Goal: Transaction & Acquisition: Book appointment/travel/reservation

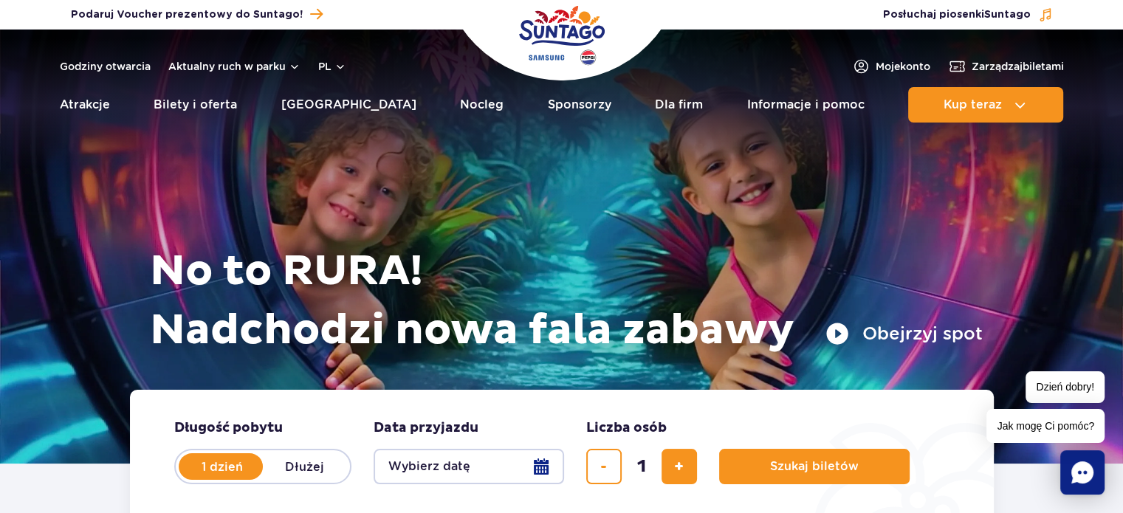
click at [821, 407] on form "Długość pobytu długość pobytu w hero 1 dzień Dłużej Data przyjazdu data przyjaz…" at bounding box center [562, 452] width 864 height 124
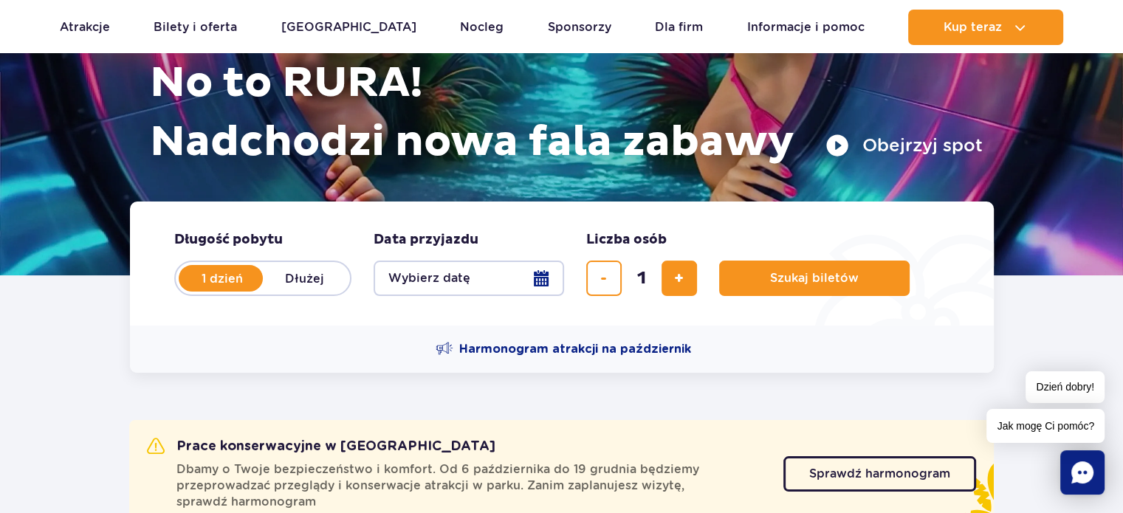
scroll to position [221, 0]
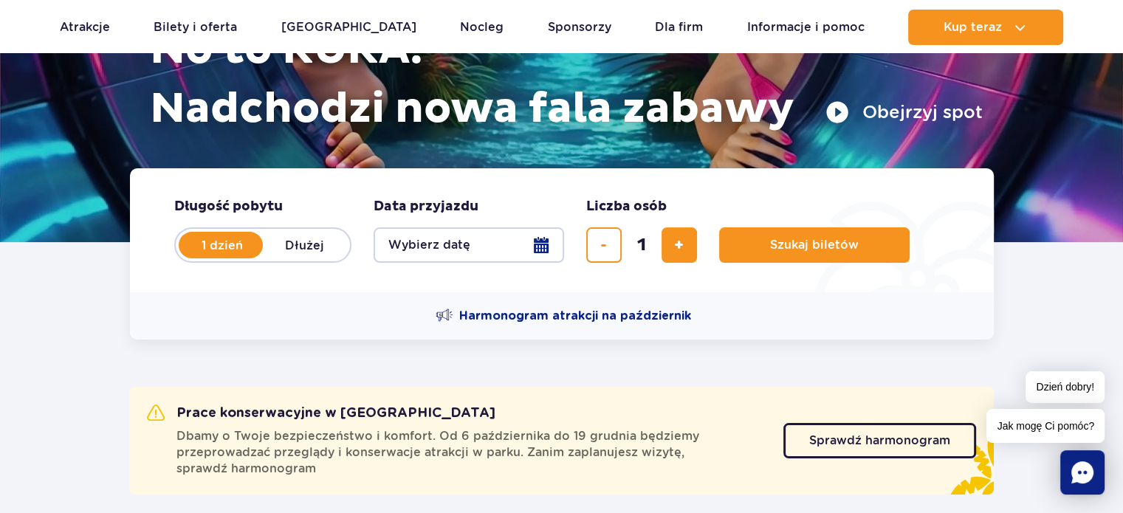
click at [461, 253] on button "Wybierz datę" at bounding box center [469, 244] width 190 height 35
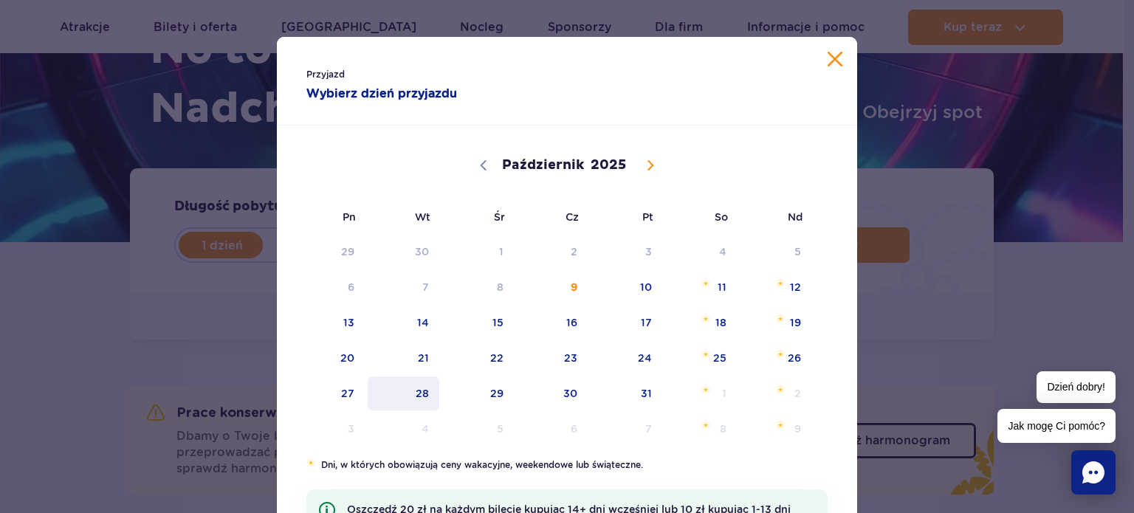
click at [419, 387] on span "28" at bounding box center [403, 394] width 75 height 34
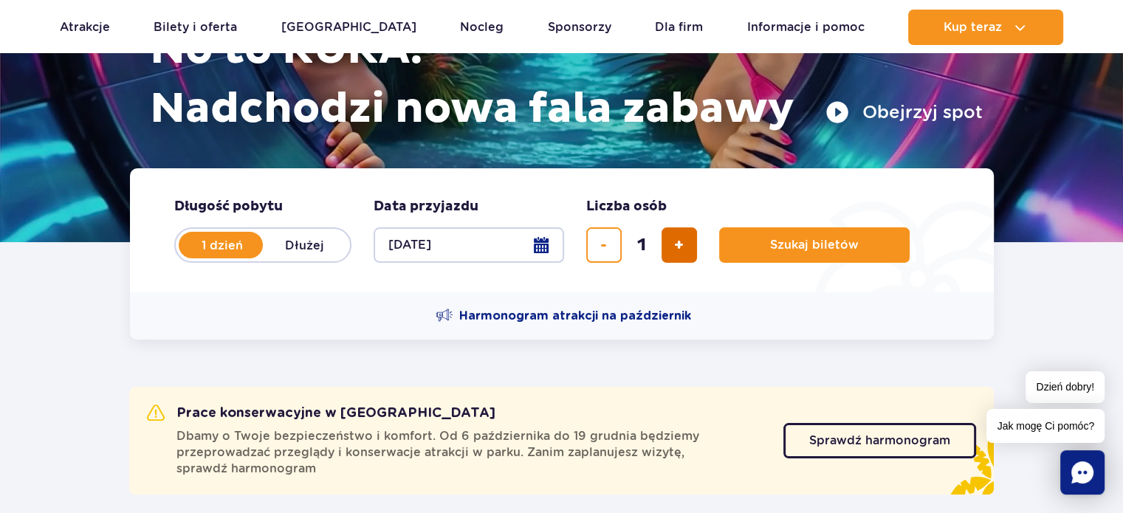
click at [669, 247] on button "dodaj bilet" at bounding box center [679, 244] width 35 height 35
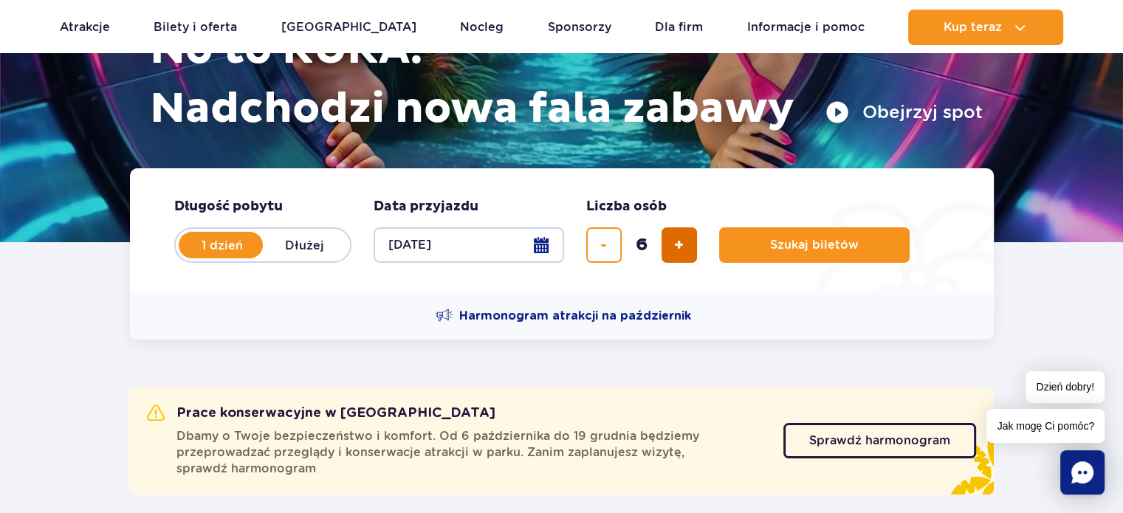
click at [669, 247] on button "dodaj bilet" at bounding box center [679, 244] width 35 height 35
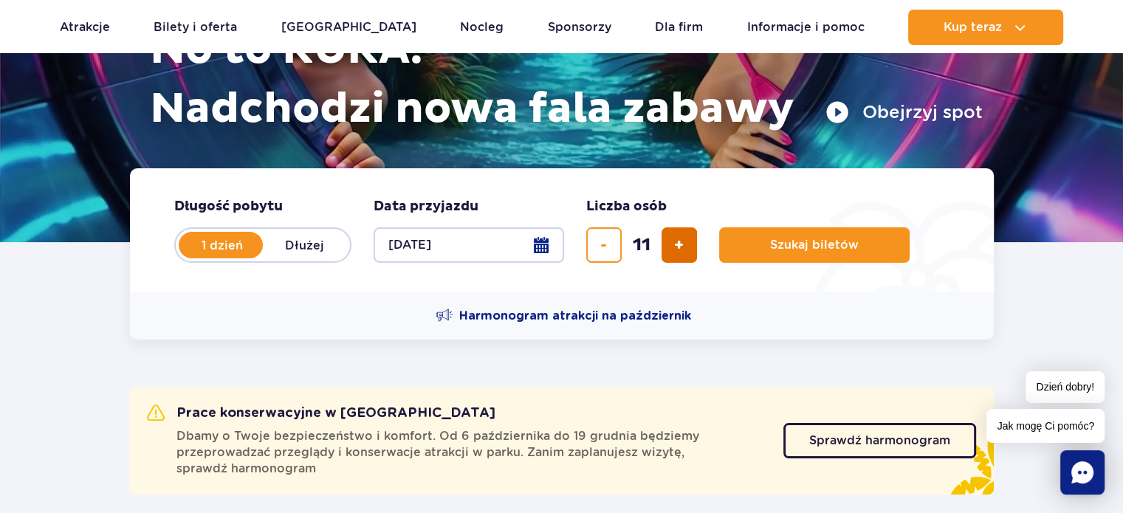
click at [669, 247] on button "dodaj bilet" at bounding box center [679, 244] width 35 height 35
type input "14"
click at [669, 247] on div "14" at bounding box center [641, 244] width 111 height 35
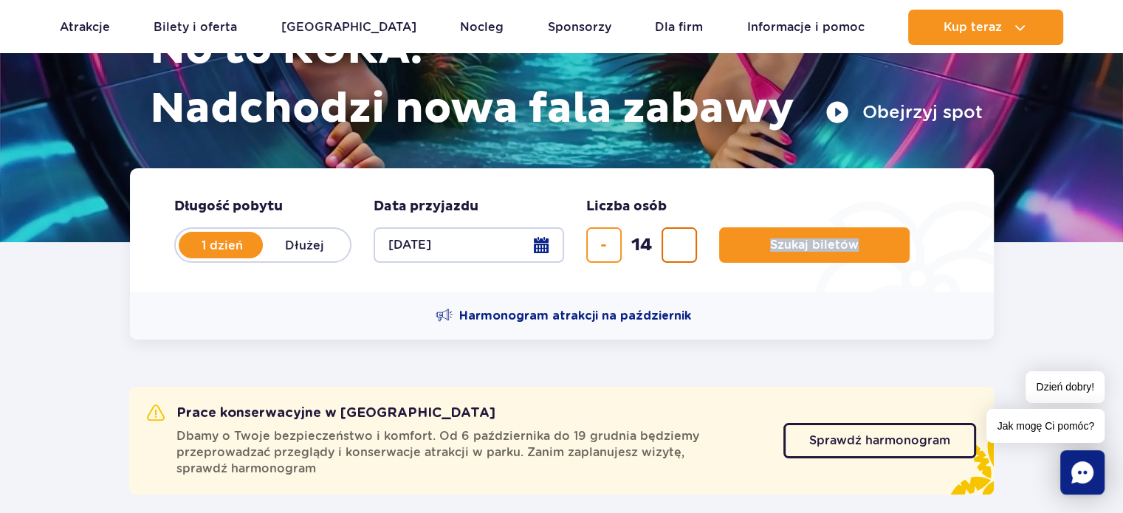
click at [669, 247] on div "14" at bounding box center [641, 244] width 111 height 35
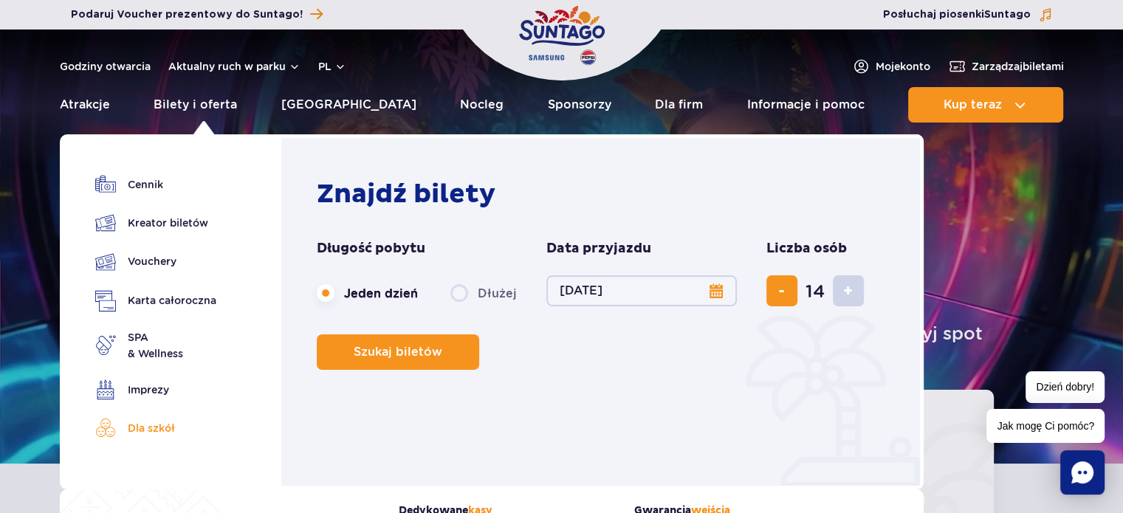
click at [151, 432] on link "Dla szkół" at bounding box center [155, 428] width 121 height 21
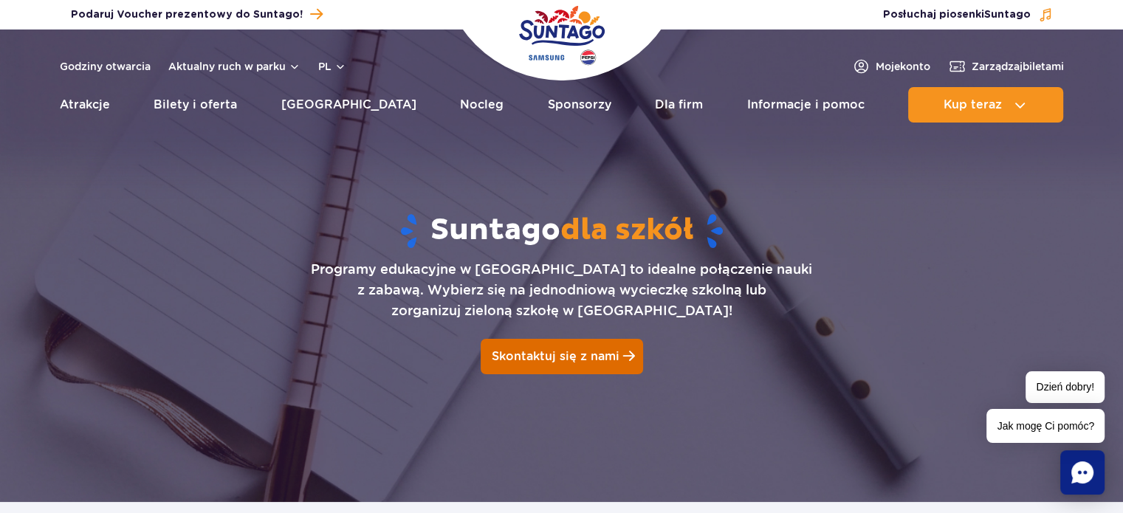
click at [540, 363] on span "Skontaktuj się z nami" at bounding box center [556, 356] width 128 height 14
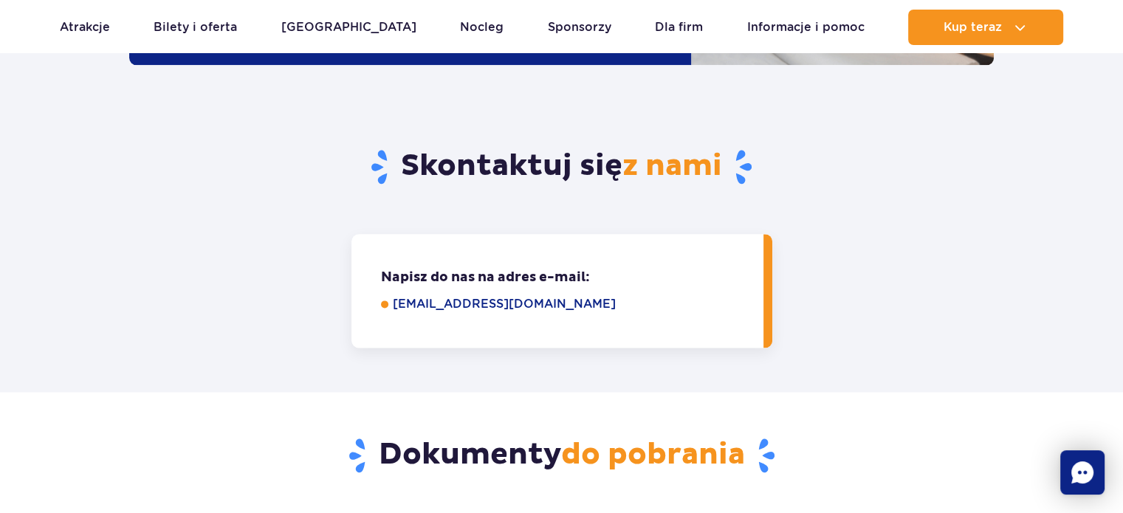
scroll to position [1857, 0]
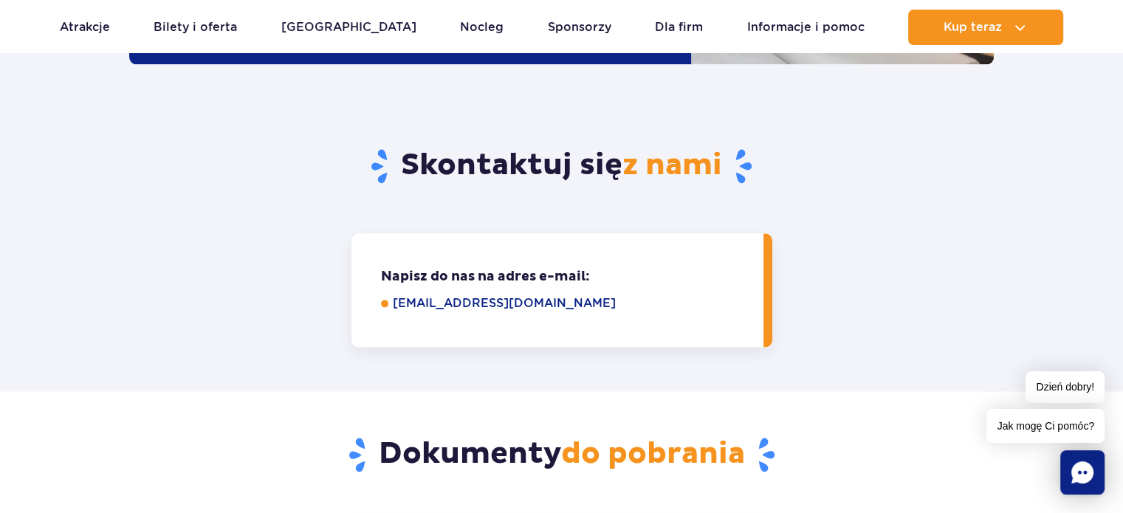
click at [488, 295] on link "[EMAIL_ADDRESS][DOMAIN_NAME]" at bounding box center [568, 304] width 350 height 18
click at [860, 147] on h2 "Skontaktuj się z nami" at bounding box center [561, 166] width 865 height 38
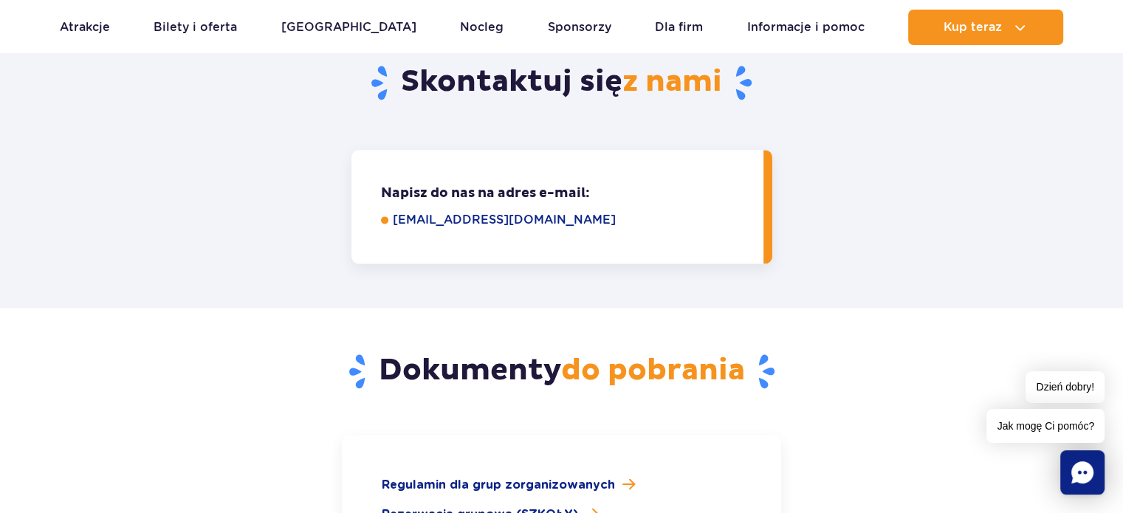
scroll to position [2152, 0]
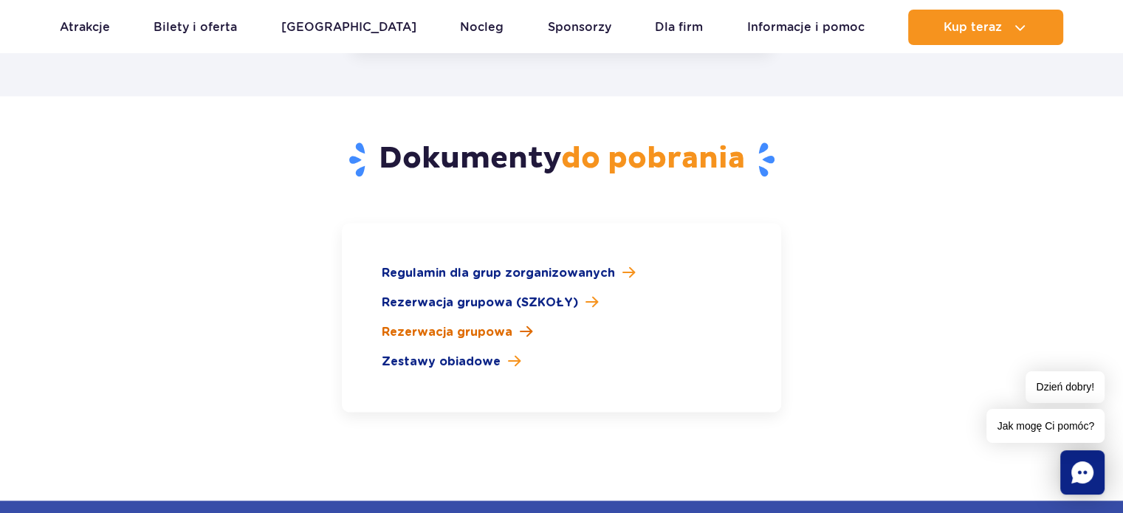
click at [508, 323] on link "Rezerwacja grupowa" at bounding box center [562, 332] width 360 height 18
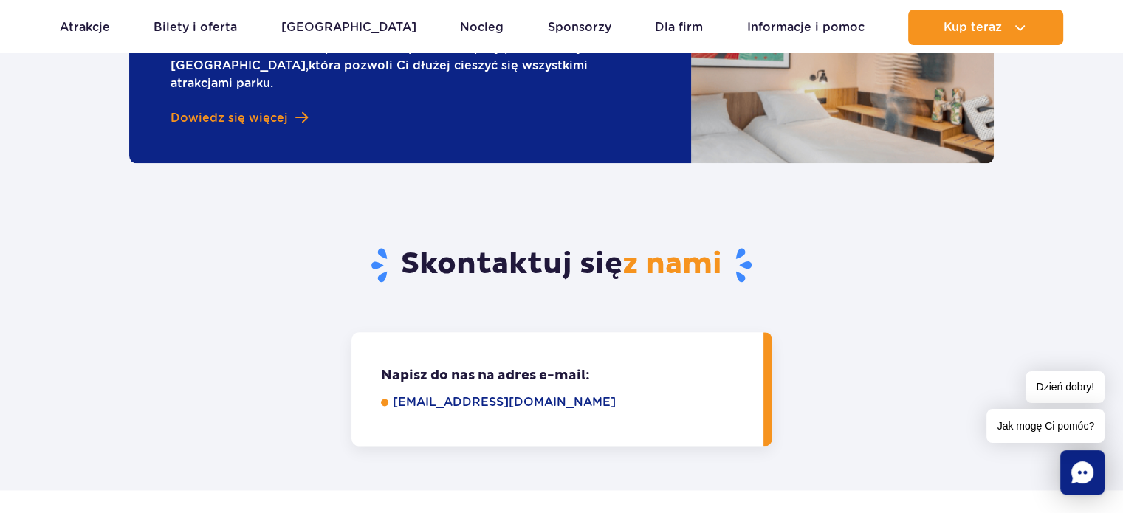
scroll to position [1783, 0]
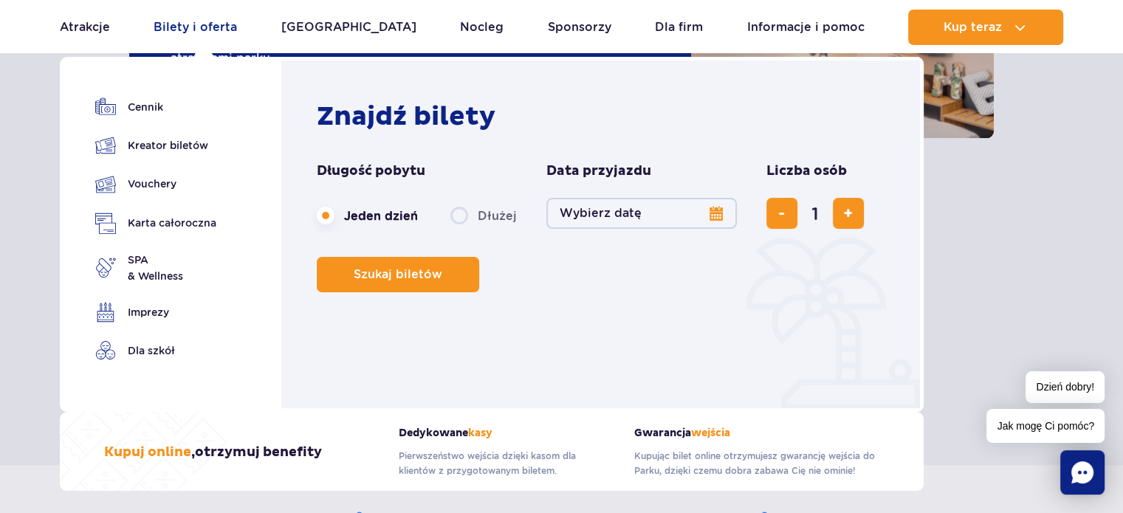
click at [237, 23] on link "Bilety i oferta" at bounding box center [195, 27] width 83 height 35
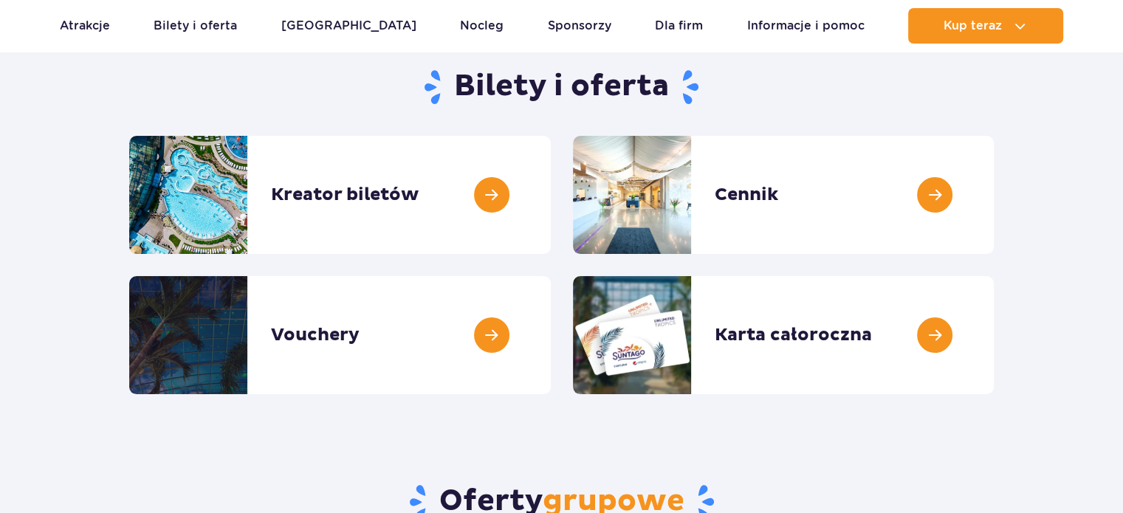
scroll to position [148, 0]
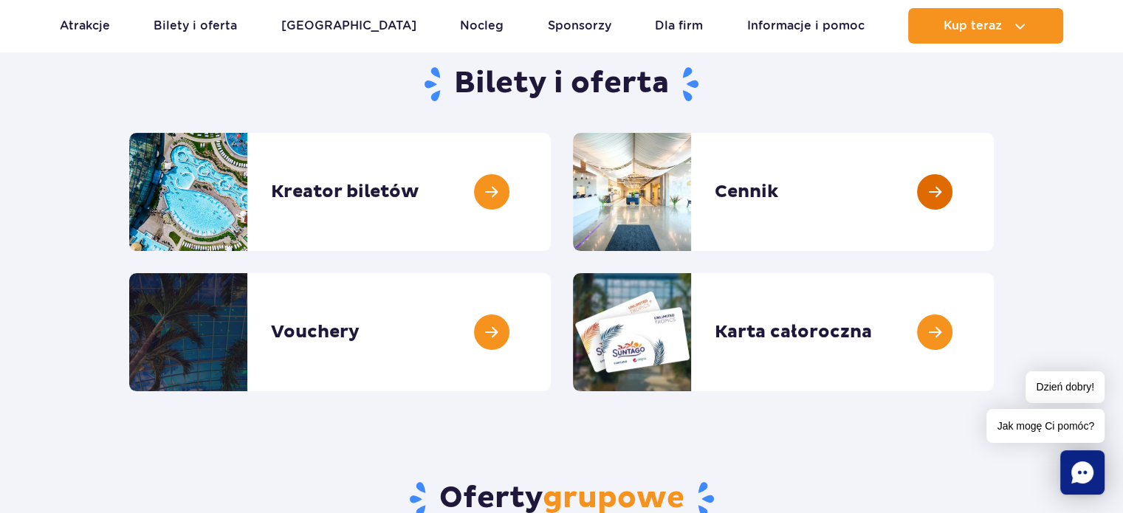
click at [994, 189] on link at bounding box center [994, 192] width 0 height 118
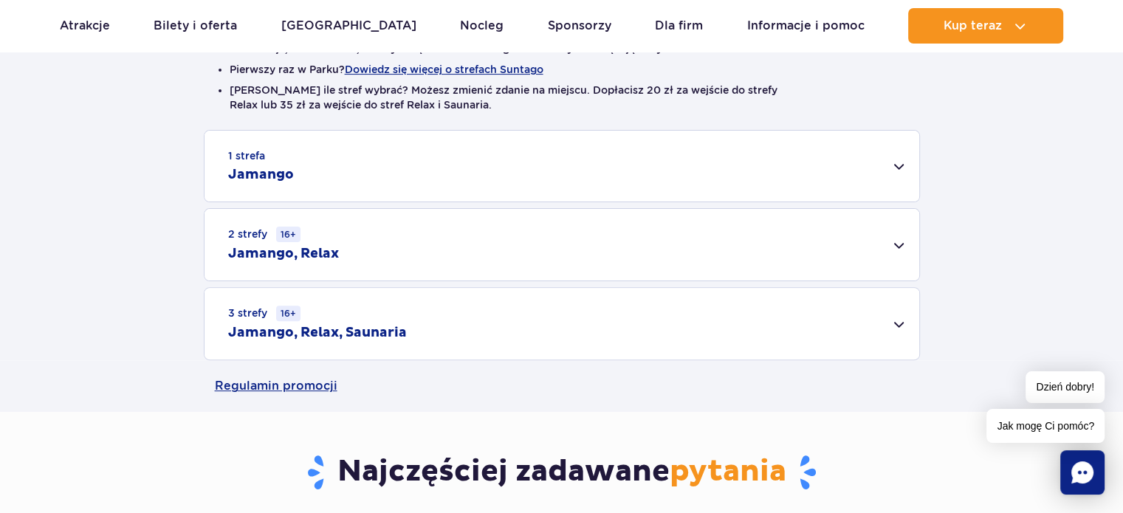
scroll to position [443, 0]
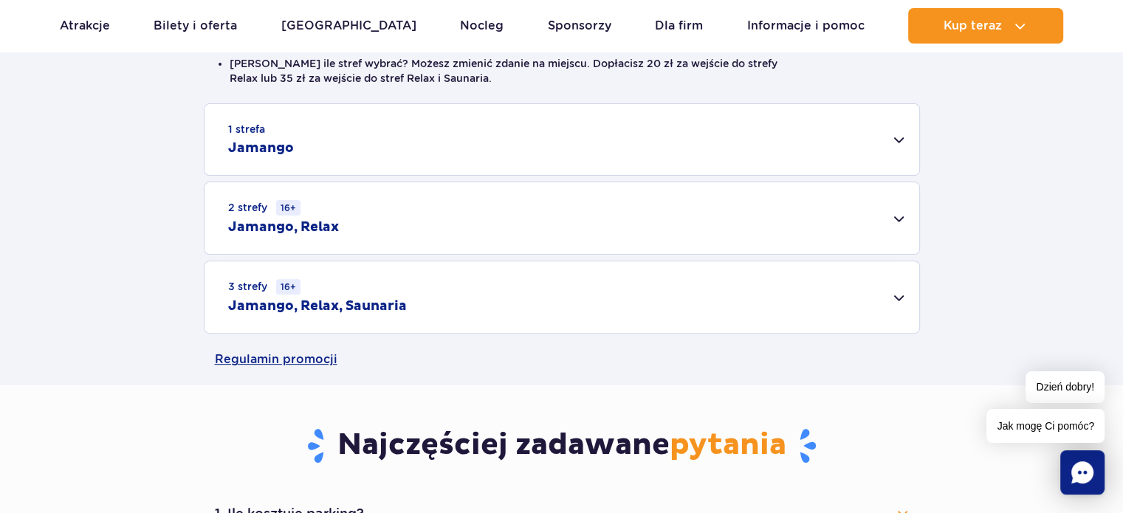
click at [278, 148] on h2 "Jamango" at bounding box center [261, 149] width 66 height 18
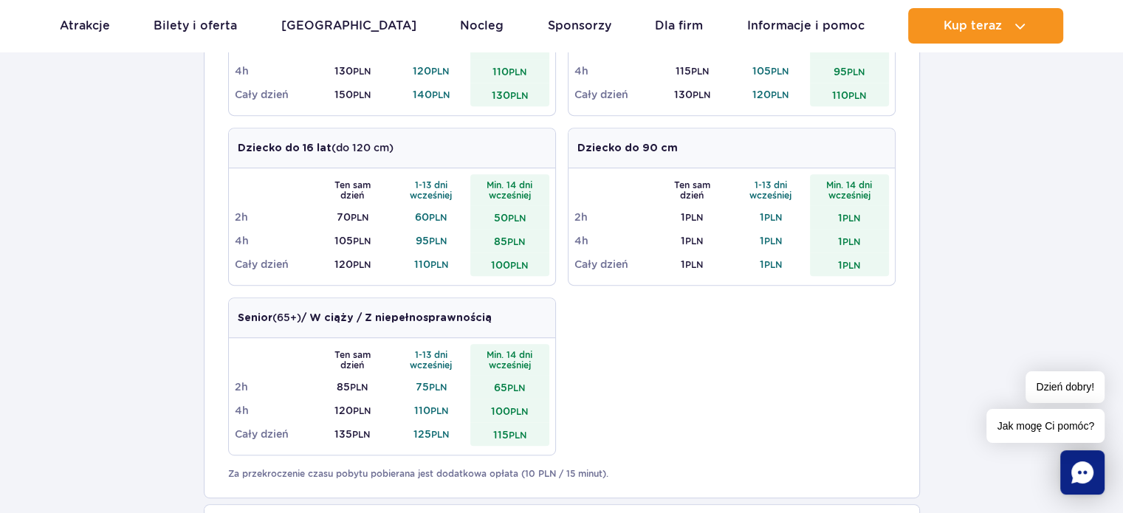
scroll to position [517, 0]
